Goal: Find specific page/section: Find specific page/section

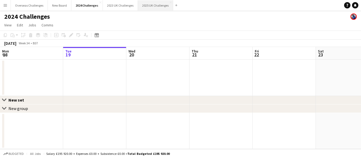
click at [153, 5] on button "2025 UK Challenges Close" at bounding box center [155, 5] width 35 height 10
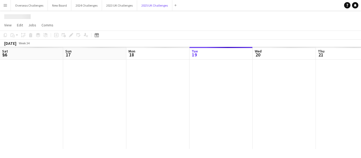
scroll to position [0, 126]
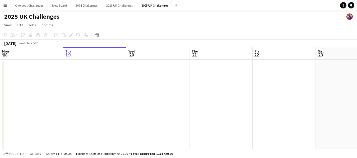
click at [7, 6] on app-icon "Menu" at bounding box center [5, 5] width 4 height 4
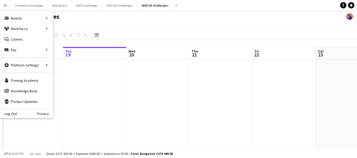
click at [351, 5] on icon at bounding box center [350, 5] width 3 height 3
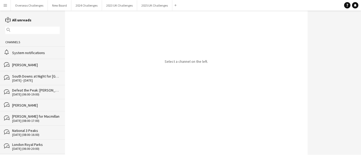
click at [38, 53] on div "System notifications" at bounding box center [36, 52] width 48 height 5
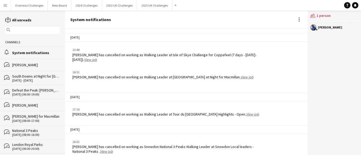
scroll to position [840, 0]
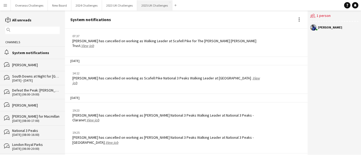
drag, startPoint x: 153, startPoint y: 4, endPoint x: 151, endPoint y: 9, distance: 5.4
click at [153, 5] on button "2025 UK Challenges Close" at bounding box center [154, 5] width 35 height 10
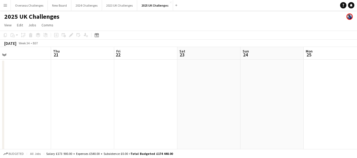
drag, startPoint x: 276, startPoint y: 70, endPoint x: 14, endPoint y: 87, distance: 262.6
click at [13, 87] on app-calendar-viewport "Mon 18 Tue 19 Wed 20 Thu 21 Fri 22 Sat 23 Sun 24 Mon 25 Tue 26 Wed 27 Thu 28" at bounding box center [178, 143] width 357 height 192
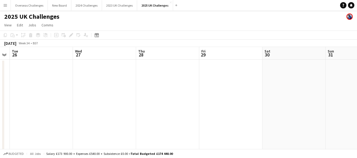
drag, startPoint x: 327, startPoint y: 72, endPoint x: 41, endPoint y: 88, distance: 287.0
click at [37, 88] on app-calendar-viewport "Sat 23 Sun 24 Mon 25 Tue 26 Wed 27 Thu 28 Fri 29 Sat 30 Sun 31 Mon 1 Tue 2" at bounding box center [178, 143] width 357 height 192
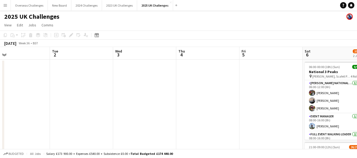
drag, startPoint x: 329, startPoint y: 73, endPoint x: 10, endPoint y: 77, distance: 319.4
click at [0, 77] on app-calendar-viewport "Sat 30 Sun 31 Mon 1 Tue 2 Wed 3 Thu 4 Fri 5 Sat 6 35/36 2 Jobs Sun 7 22/22 2 Jo…" at bounding box center [178, 151] width 357 height 208
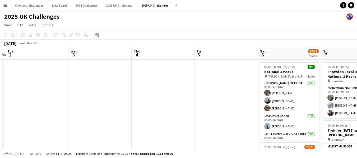
scroll to position [0, 192]
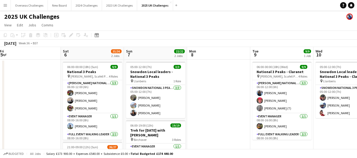
drag, startPoint x: 242, startPoint y: 70, endPoint x: 0, endPoint y: 79, distance: 241.9
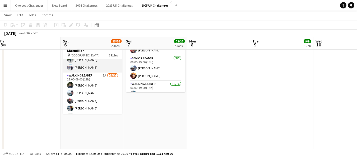
scroll to position [53, 0]
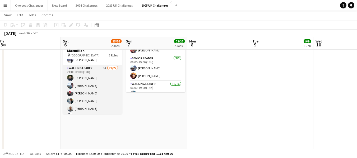
click at [93, 95] on app-card-role "Walking Leader 3A 21/22 21:00-09:00 (12h) [PERSON_NAME] [PERSON_NAME] [PERSON_N…" at bounding box center [92, 155] width 59 height 180
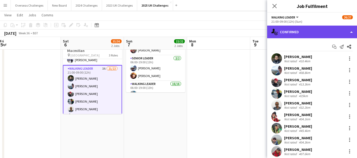
click at [296, 30] on div "single-neutral-actions-check-2 Confirmed" at bounding box center [312, 32] width 90 height 13
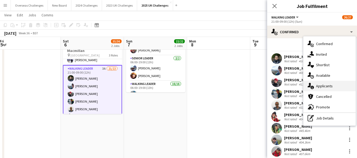
click at [320, 85] on div "single-neutral-actions-information Applicants" at bounding box center [329, 86] width 52 height 11
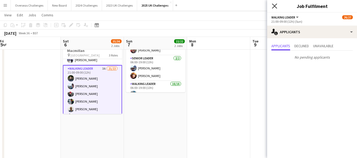
click at [274, 6] on icon at bounding box center [274, 5] width 5 height 5
